Goal: Complete application form: Complete application form

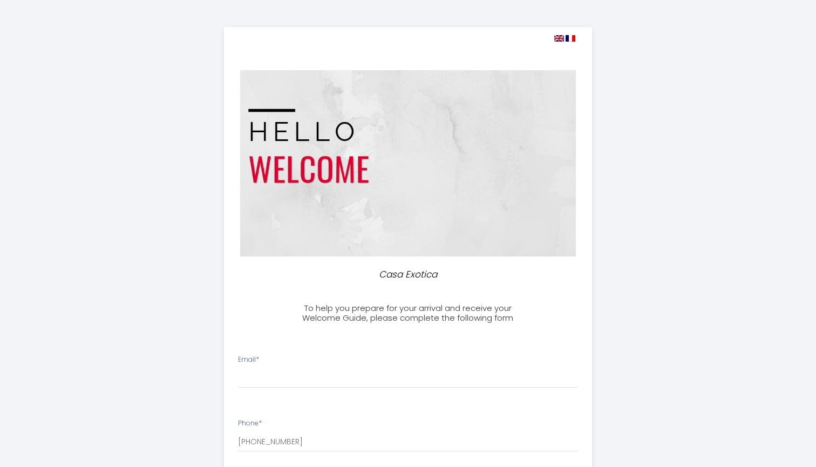
select select
click at [277, 369] on input "Email *" at bounding box center [408, 378] width 341 height 19
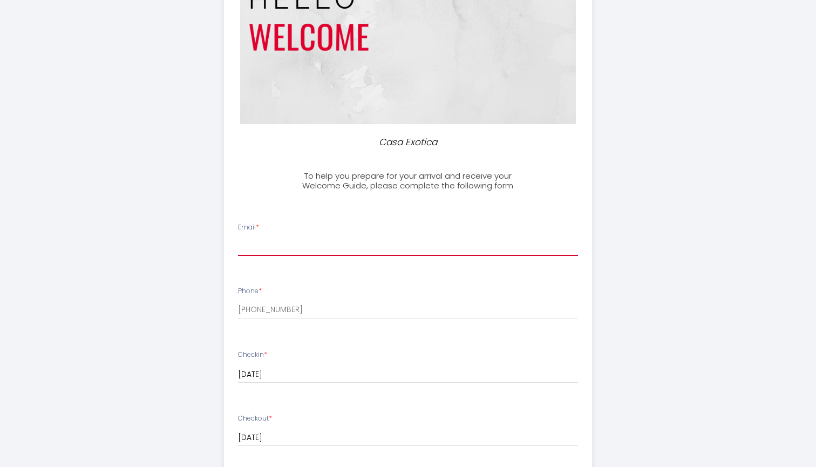
scroll to position [124, 0]
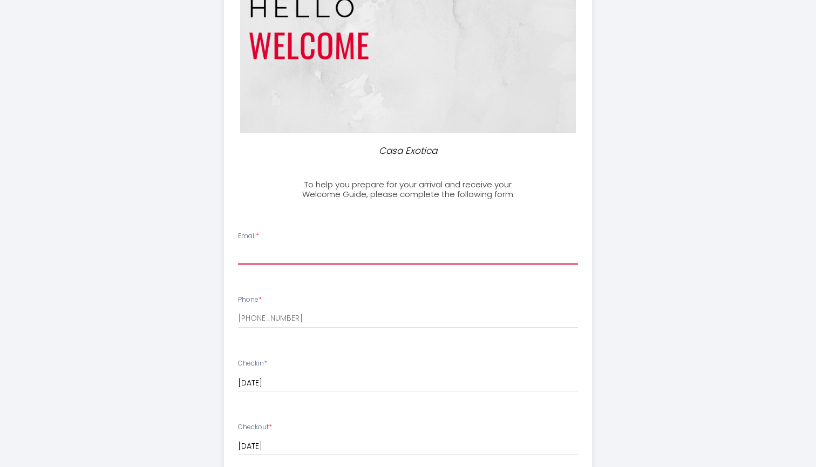
type input "[EMAIL_ADDRESS][DOMAIN_NAME]"
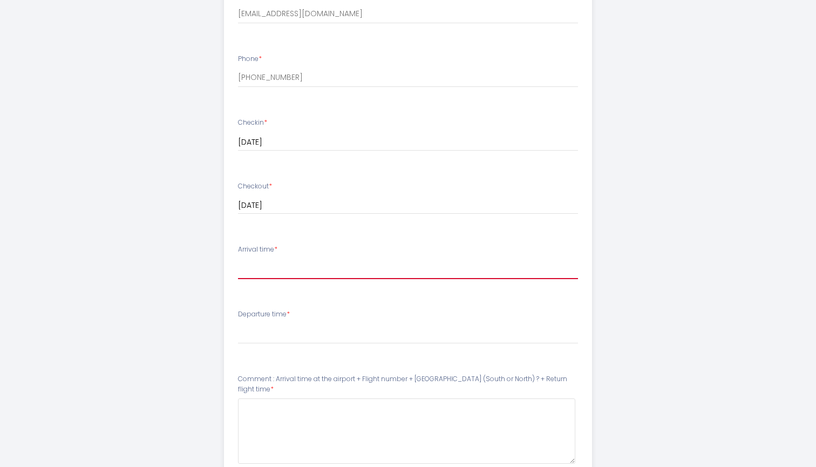
scroll to position [365, 0]
select select "19:30"
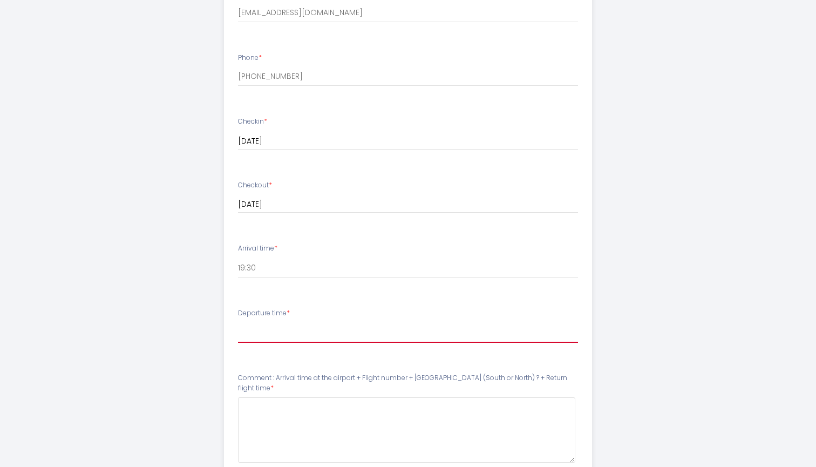
select select "10:00"
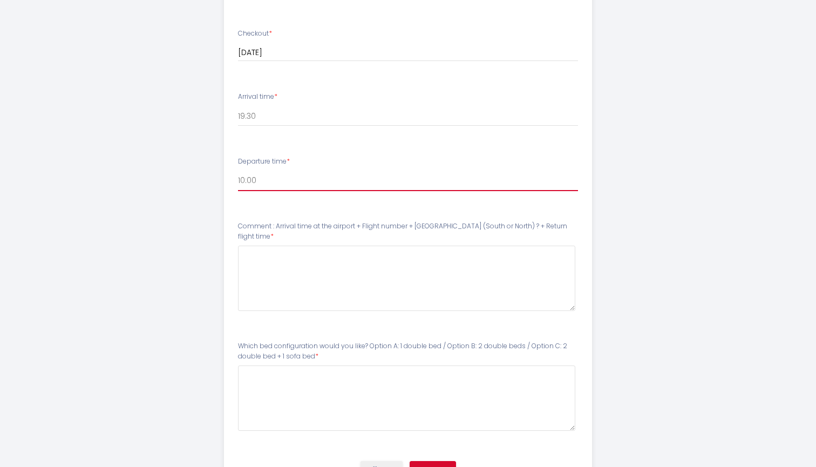
scroll to position [518, 0]
drag, startPoint x: 258, startPoint y: 324, endPoint x: 287, endPoint y: 245, distance: 84.1
click at [293, 255] on ul "Email * [EMAIL_ADDRESS][DOMAIN_NAME] Phone * [PHONE_NUMBER] Checkin * [DATE] < …" at bounding box center [408, 139] width 382 height 630
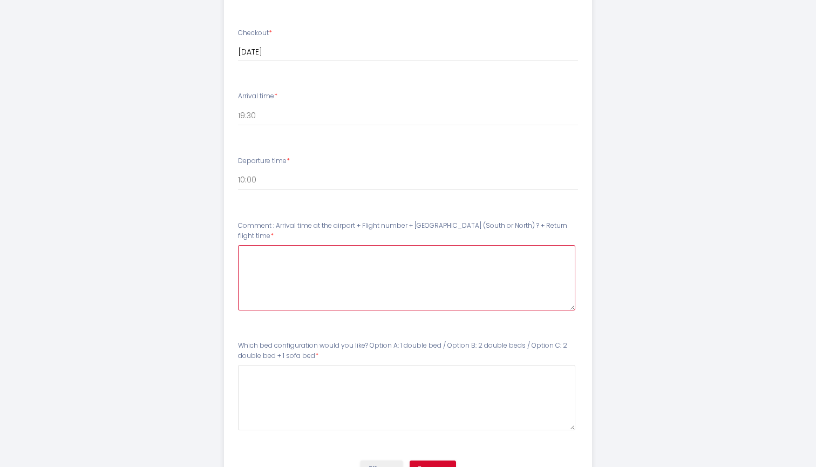
click at [293, 255] on time6 at bounding box center [407, 277] width 338 height 65
paste time6 "BA2702"
paste time6 "BA2701"
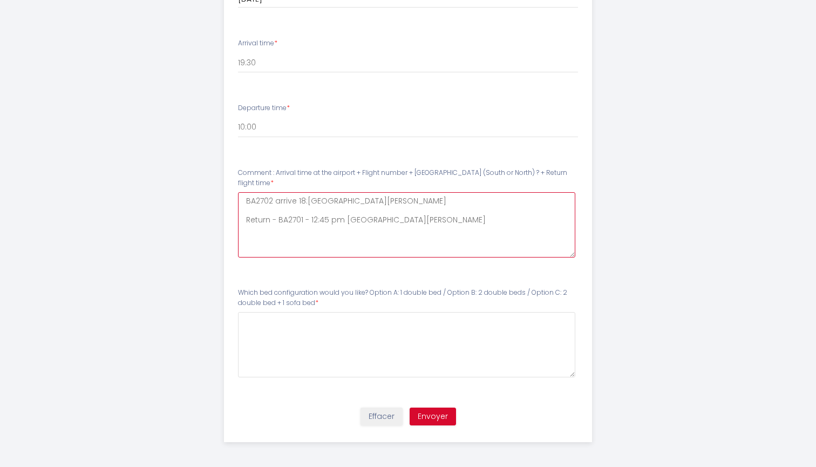
scroll to position [567, 0]
type time6 "BA2702 arrive 18:[GEOGRAPHIC_DATA][PERSON_NAME] Return - BA2701 - 12:45 pm [GEO…"
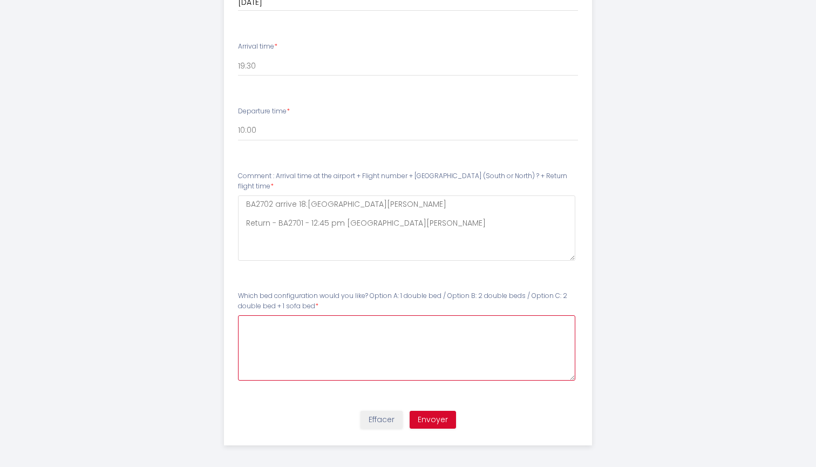
click at [294, 343] on bed7 at bounding box center [407, 347] width 338 height 65
type bed7 "Option B please"
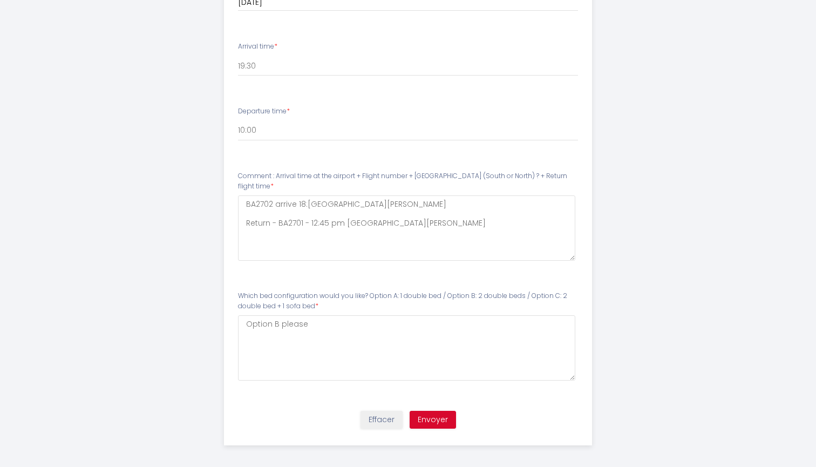
click at [435, 417] on button "Envoyer" at bounding box center [433, 420] width 46 height 18
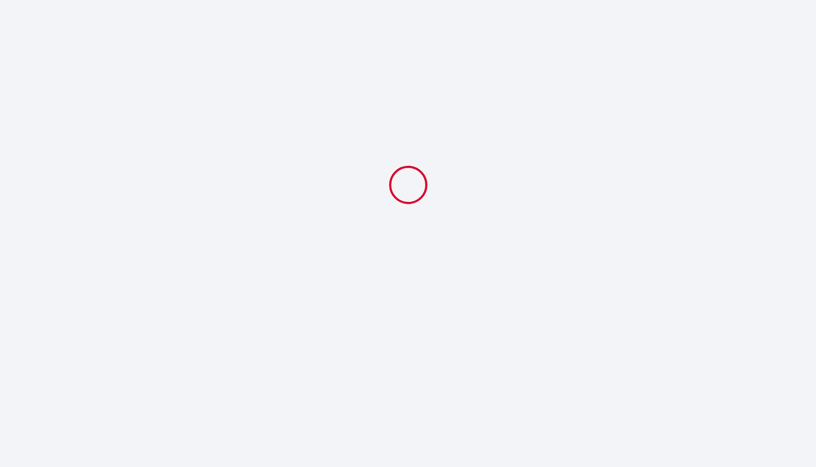
select select "19:30"
select select "10:00"
